Goal: Book appointment/travel/reservation

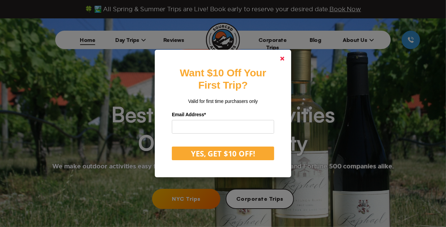
click at [284, 57] on polygon at bounding box center [282, 59] width 4 height 4
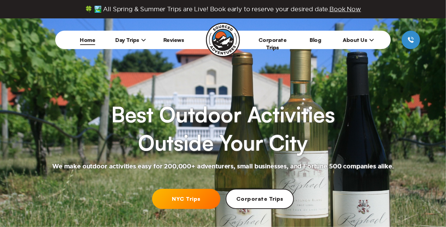
click at [137, 40] on span "Day Trips" at bounding box center [130, 39] width 31 height 7
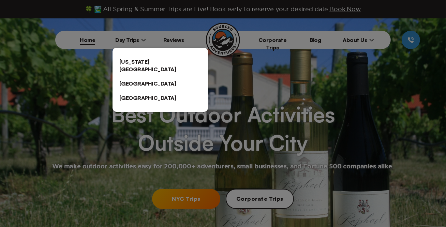
click at [165, 63] on link "[US_STATE][GEOGRAPHIC_DATA]" at bounding box center [159, 66] width 95 height 22
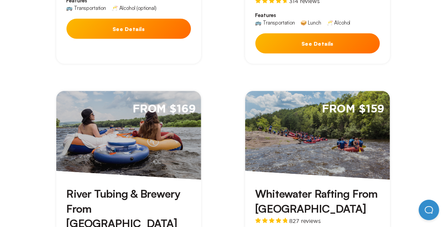
scroll to position [439, 0]
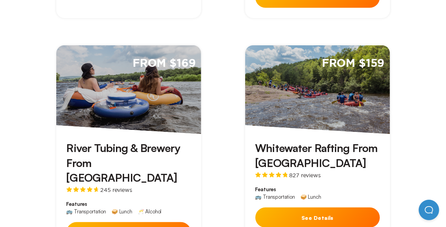
click at [326, 141] on h3 "Whitewater Rafting From NYC" at bounding box center [317, 155] width 124 height 29
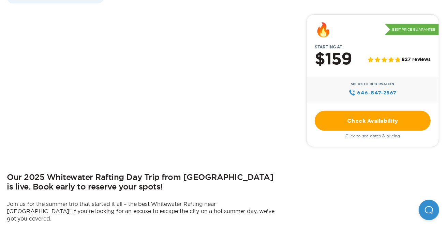
scroll to position [239, 0]
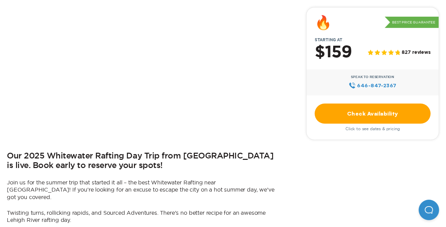
click at [386, 107] on link "Check Availability" at bounding box center [373, 113] width 116 height 20
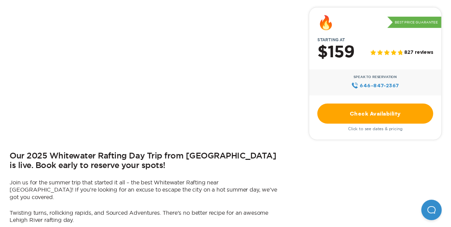
scroll to position [0, 0]
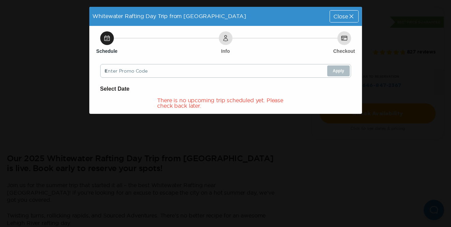
click at [239, 104] on div "There is no upcoming trip scheduled yet. Please check back later." at bounding box center [225, 102] width 136 height 11
click at [245, 125] on div "Whitewater Rafting Day Trip from NYC Close Schedule Info Checkout Enter Promo C…" at bounding box center [225, 113] width 451 height 227
click at [344, 15] on span "Close" at bounding box center [340, 16] width 14 height 5
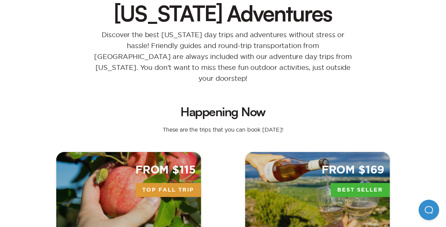
scroll to position [30, 0]
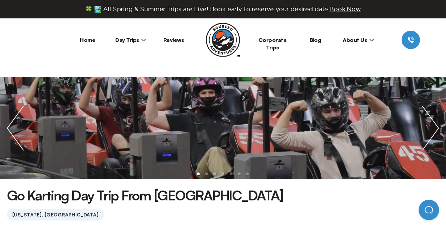
click at [434, 117] on img "next slide / item" at bounding box center [430, 128] width 31 height 102
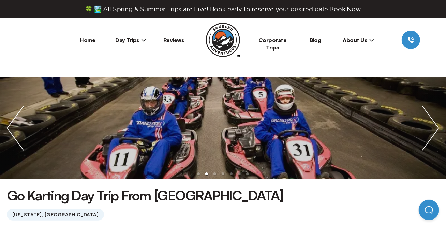
click at [434, 116] on img "next slide / item" at bounding box center [430, 128] width 31 height 102
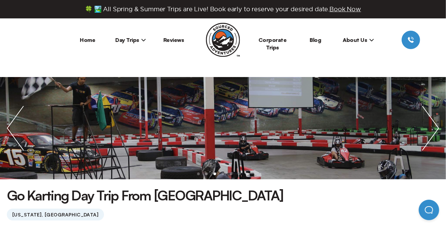
click at [434, 116] on img "next slide / item" at bounding box center [430, 128] width 31 height 102
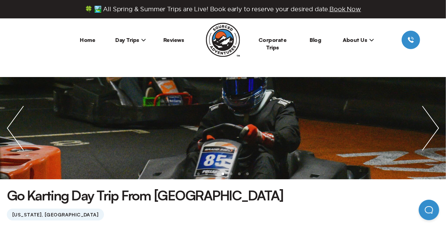
click at [434, 116] on img "next slide / item" at bounding box center [430, 128] width 31 height 102
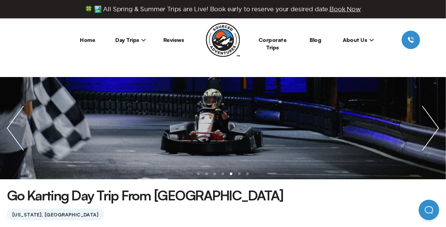
click at [434, 116] on img "next slide / item" at bounding box center [430, 128] width 31 height 102
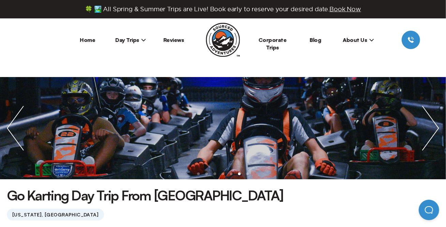
click at [434, 116] on img "next slide / item" at bounding box center [430, 128] width 31 height 102
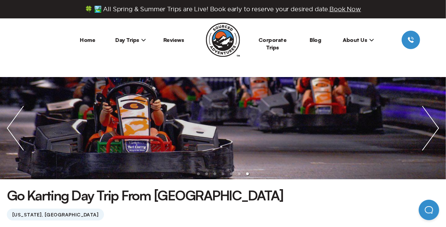
click at [434, 116] on img "next slide / item" at bounding box center [430, 128] width 31 height 102
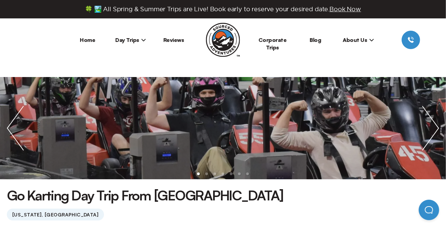
click at [325, 117] on ul at bounding box center [223, 128] width 446 height 102
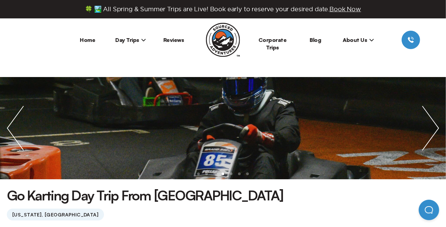
click at [424, 116] on img "next slide / item" at bounding box center [430, 128] width 31 height 102
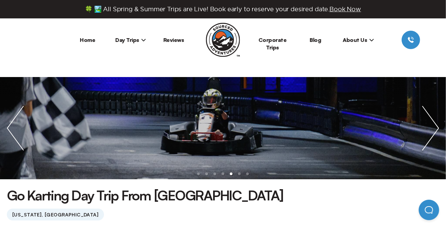
drag, startPoint x: 273, startPoint y: 121, endPoint x: 250, endPoint y: 189, distance: 72.2
click at [250, 189] on div "Go Karting Day Trip From [GEOGRAPHIC_DATA] [US_STATE], [GEOGRAPHIC_DATA]" at bounding box center [223, 203] width 432 height 34
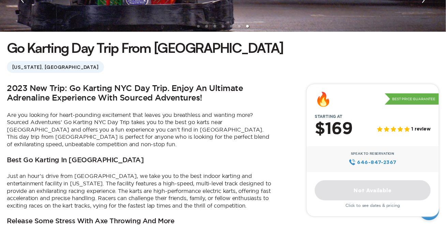
scroll to position [170, 0]
